Goal: Check status

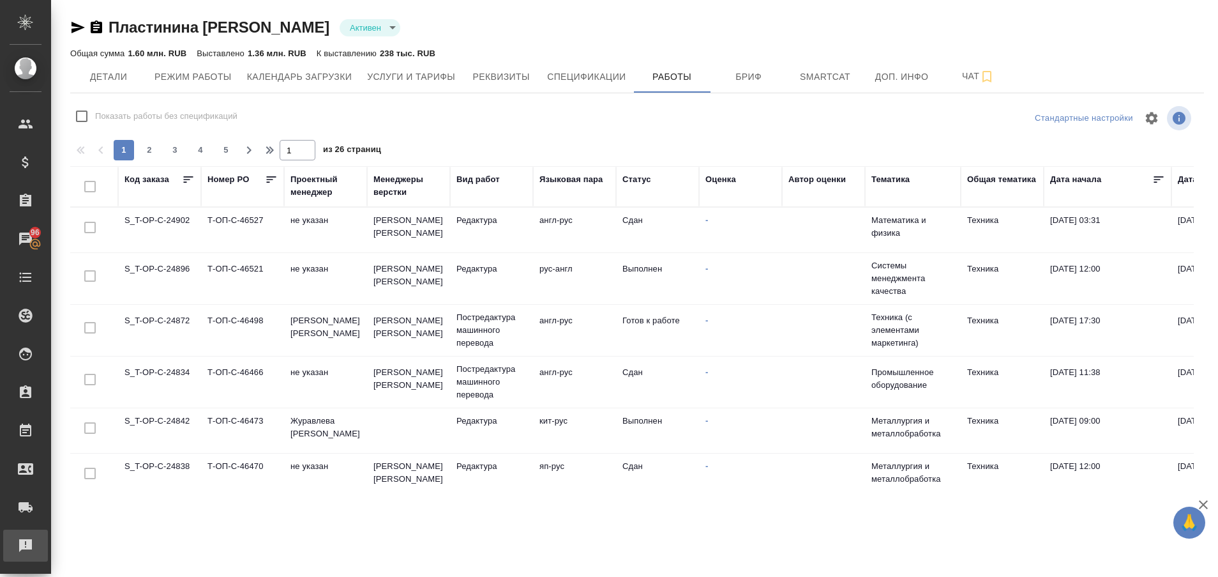
click at [21, 546] on div "Рекламации" at bounding box center [10, 545] width 32 height 19
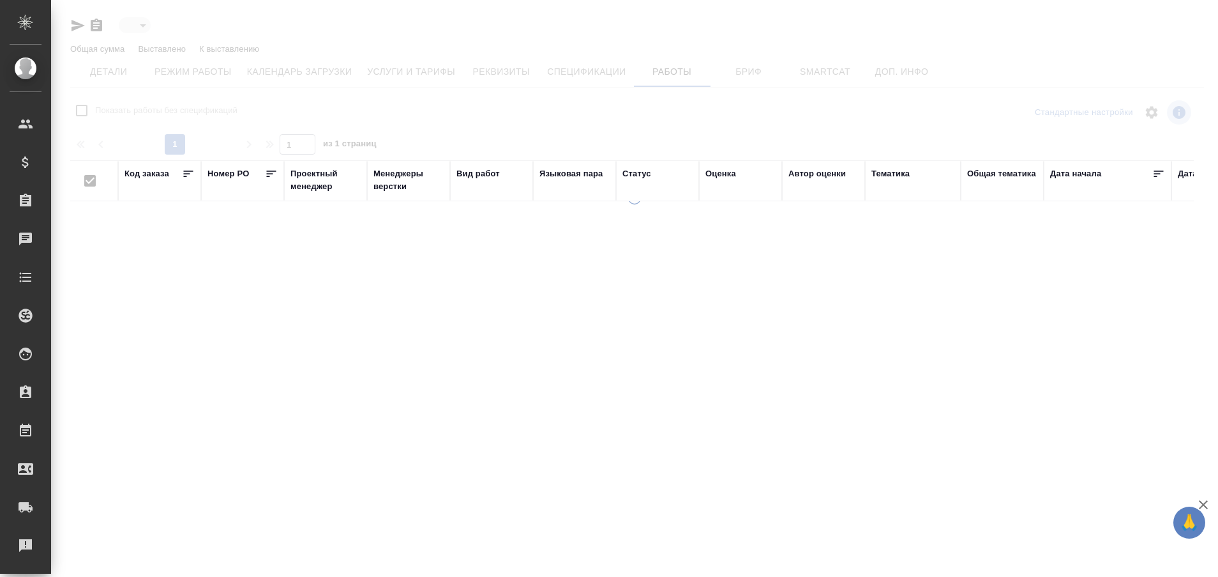
type input "active"
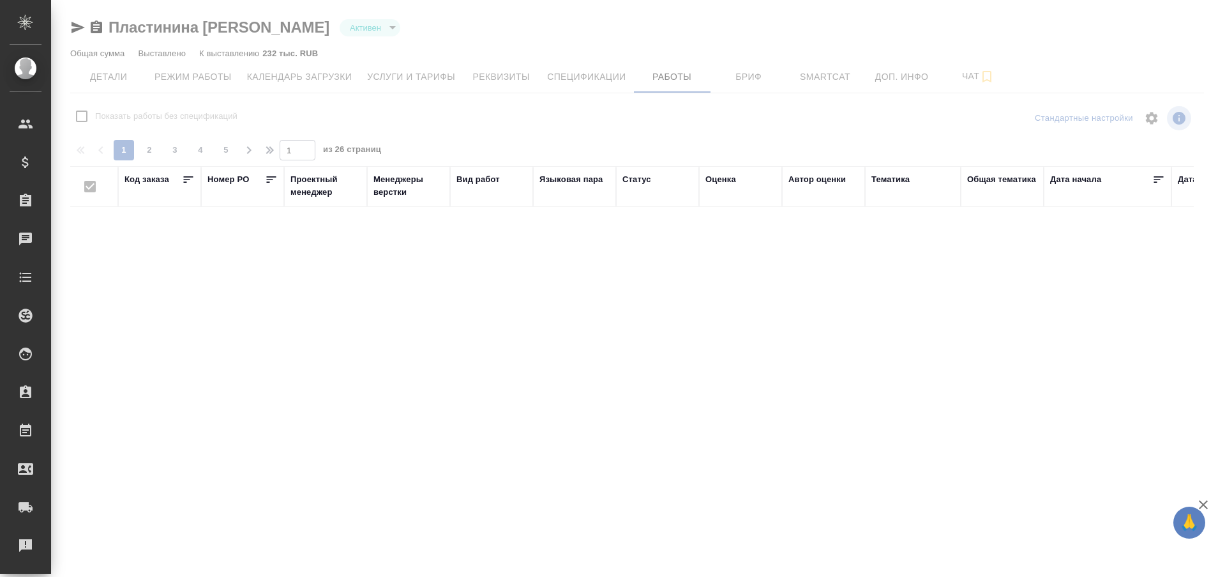
checkbox input "false"
